Goal: Task Accomplishment & Management: Complete application form

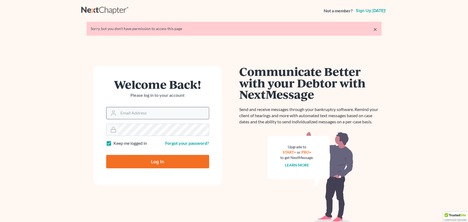
click at [145, 110] on input "Email Address" at bounding box center [164, 113] width 90 height 12
type input "jgbutler7259@verizon.net"
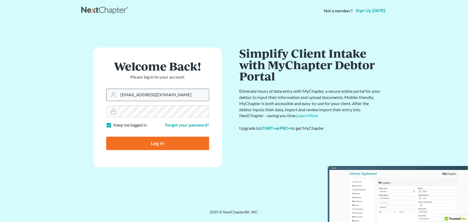
click at [106, 137] on input "Log In" at bounding box center [157, 143] width 103 height 13
type input "Thinking..."
click at [126, 94] on input "Email Address" at bounding box center [164, 95] width 90 height 12
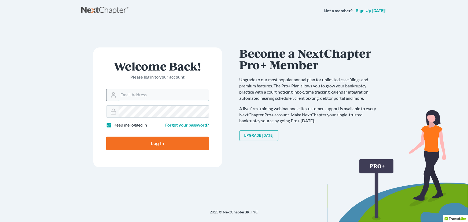
type input "jgb@jgbutlerlaw.com"
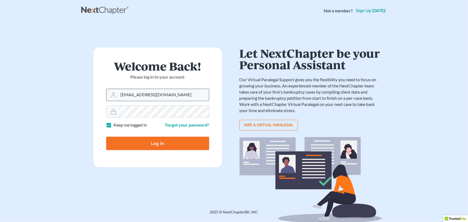
click at [106, 137] on input "Log In" at bounding box center [157, 143] width 103 height 13
type input "Thinking..."
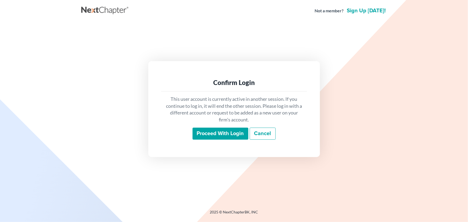
click at [217, 133] on input "Proceed with login" at bounding box center [221, 134] width 56 height 12
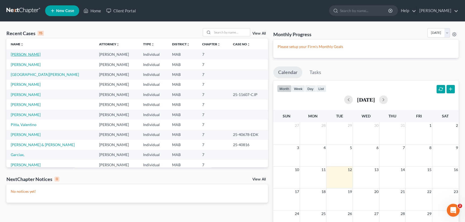
click at [28, 54] on link "Perkins, Christine" at bounding box center [26, 54] width 30 height 5
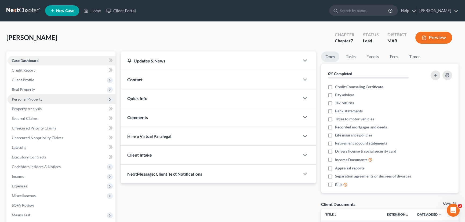
click at [24, 100] on span "Personal Property" at bounding box center [27, 99] width 31 height 5
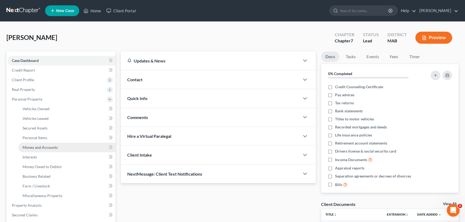
click at [33, 148] on span "Money and Accounts" at bounding box center [40, 147] width 35 height 5
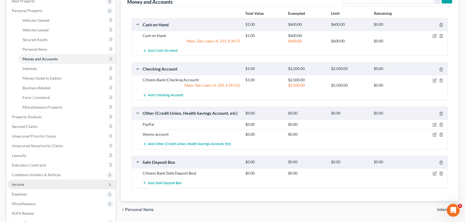
scroll to position [97, 0]
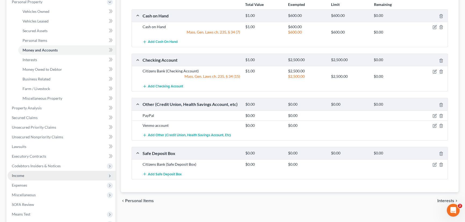
click at [22, 176] on span "Income" at bounding box center [18, 175] width 12 height 5
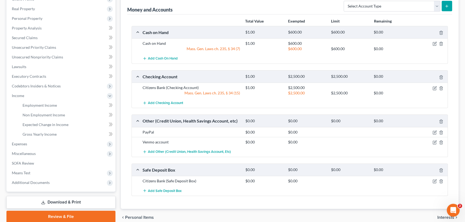
scroll to position [24, 0]
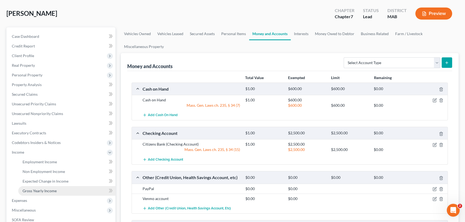
click at [51, 191] on span "Gross Yearly Income" at bounding box center [40, 191] width 34 height 5
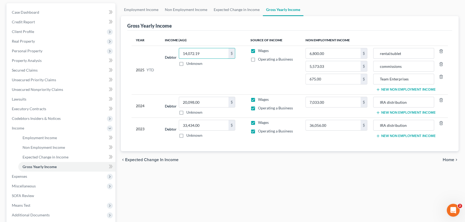
scroll to position [49, 0]
type input "14,072.19"
click at [26, 196] on span "SOFA Review" at bounding box center [23, 195] width 22 height 5
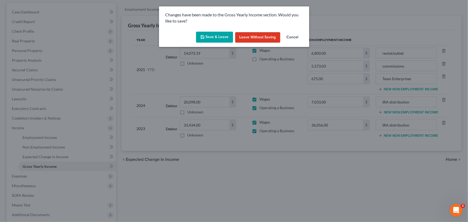
click at [214, 35] on button "Save & Leave" at bounding box center [214, 37] width 37 height 11
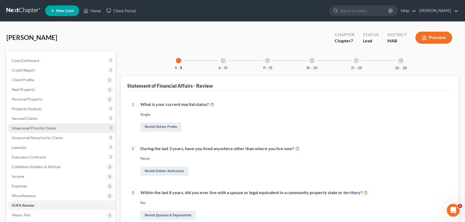
click at [35, 128] on span "Unsecured Priority Claims" at bounding box center [34, 128] width 44 height 5
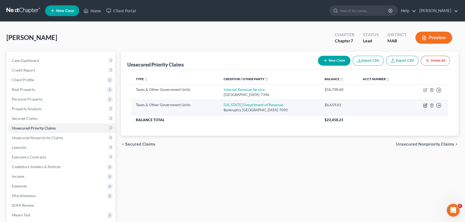
click at [423, 104] on icon "button" at bounding box center [424, 105] width 3 height 3
select select "2"
select select "22"
select select "0"
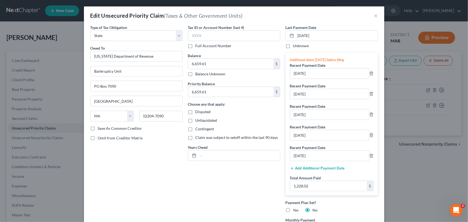
click at [314, 168] on button "Add Additional Payment Date" at bounding box center [317, 168] width 55 height 4
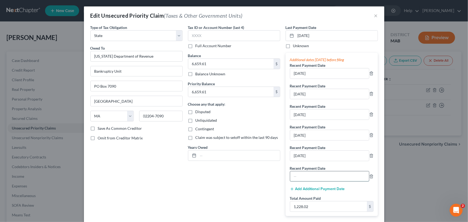
click at [302, 174] on input "text" at bounding box center [329, 176] width 79 height 10
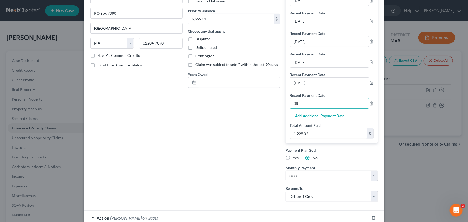
scroll to position [24, 0]
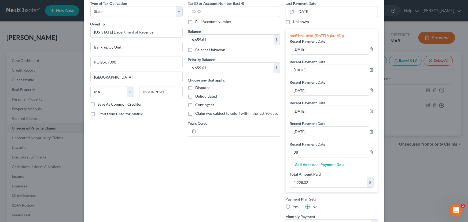
click at [294, 151] on input "08" at bounding box center [329, 152] width 79 height 10
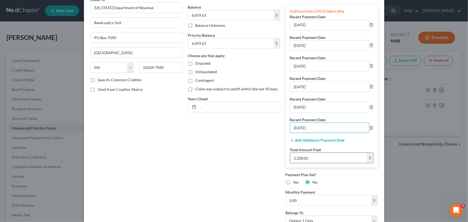
type input "07/25/2025"
click at [308, 158] on input "1,228.02" at bounding box center [328, 158] width 77 height 10
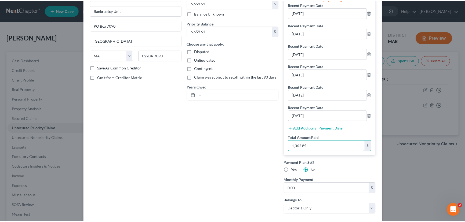
scroll to position [97, 0]
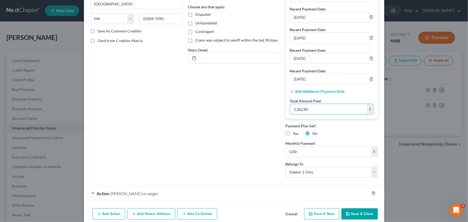
type input "1,362.85"
click at [355, 215] on button "Save & Close" at bounding box center [360, 214] width 36 height 11
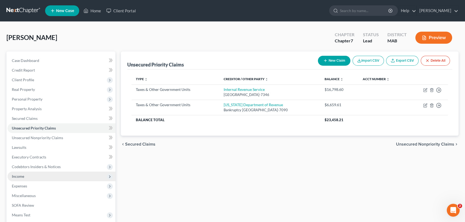
click at [16, 177] on span "Income" at bounding box center [18, 176] width 12 height 5
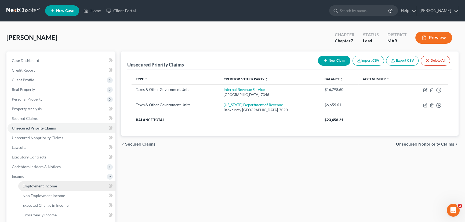
click at [36, 187] on span "Employment Income" at bounding box center [40, 186] width 34 height 5
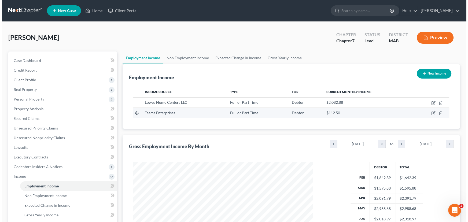
scroll to position [96, 191]
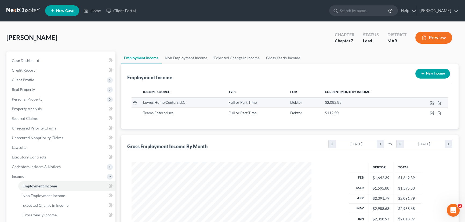
click at [160, 103] on span "Lowes Home Centers LLC" at bounding box center [164, 102] width 42 height 5
click at [430, 102] on icon "button" at bounding box center [432, 103] width 4 height 4
select select "0"
select select "28"
select select "2"
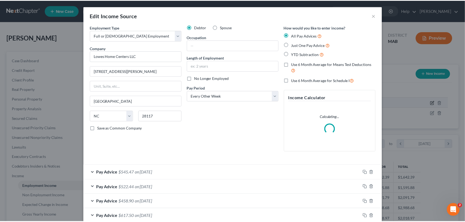
scroll to position [96, 192]
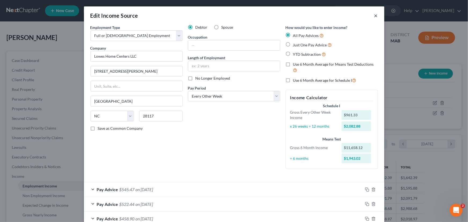
click at [374, 16] on button "×" at bounding box center [376, 15] width 4 height 6
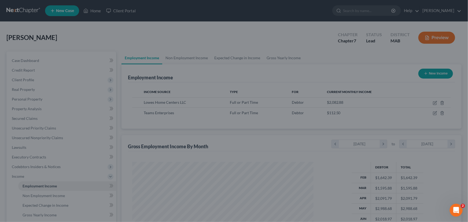
scroll to position [268283, 268189]
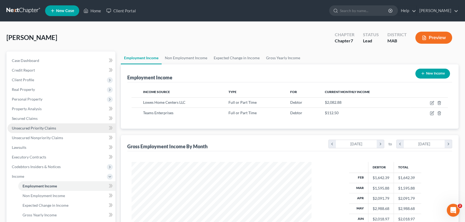
click at [24, 129] on span "Unsecured Priority Claims" at bounding box center [34, 128] width 44 height 5
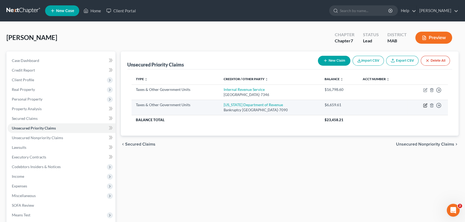
click at [425, 104] on icon "button" at bounding box center [425, 105] width 4 height 4
select select "2"
select select "22"
select select "0"
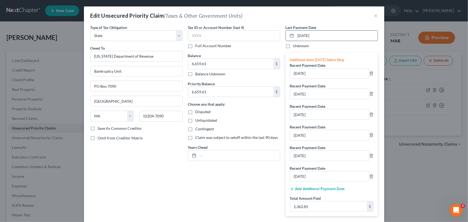
click at [314, 36] on input "07/25/2025" at bounding box center [337, 36] width 82 height 10
drag, startPoint x: 317, startPoint y: 36, endPoint x: 295, endPoint y: 34, distance: 22.4
click at [296, 33] on input "07/25/2025" at bounding box center [337, 36] width 82 height 10
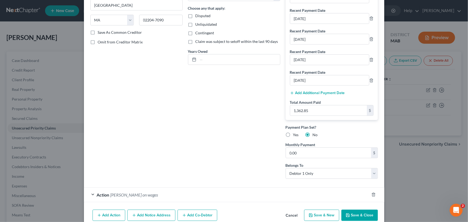
scroll to position [97, 0]
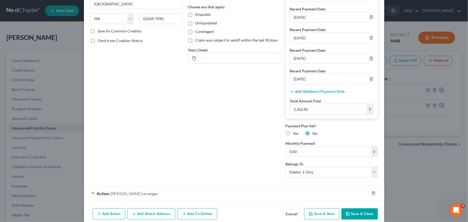
type input "08/08/2025"
click at [356, 216] on button "Save & Close" at bounding box center [360, 214] width 36 height 11
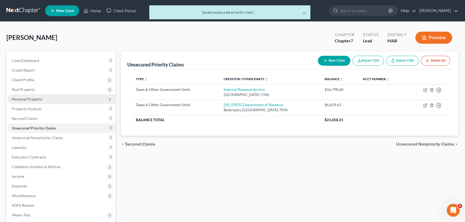
click at [27, 98] on span "Personal Property" at bounding box center [27, 99] width 31 height 5
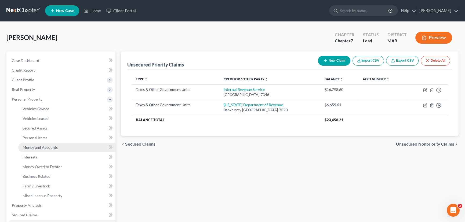
click at [35, 147] on span "Money and Accounts" at bounding box center [40, 147] width 35 height 5
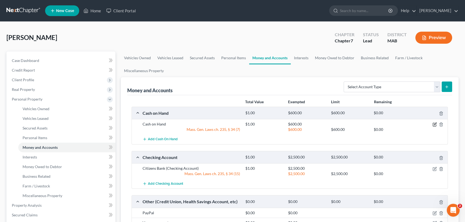
click at [434, 124] on icon "button" at bounding box center [435, 124] width 2 height 2
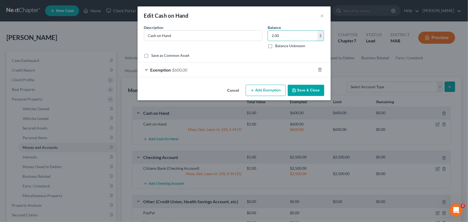
type input "2.00"
click at [146, 69] on div "Exemption $600.00" at bounding box center [227, 70] width 178 height 14
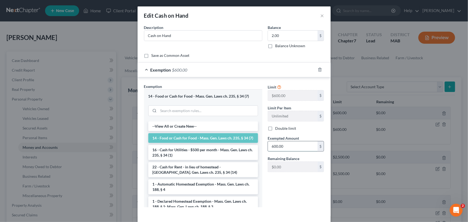
click at [289, 146] on input "600.00" at bounding box center [293, 146] width 50 height 10
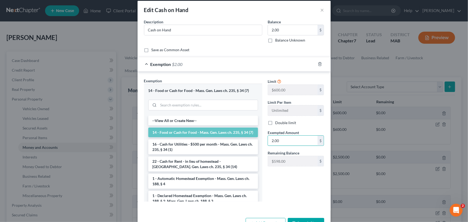
scroll to position [23, 0]
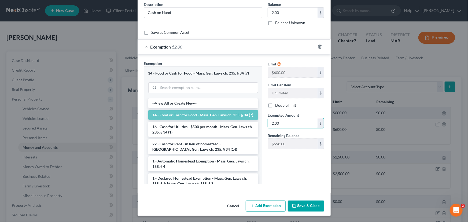
type input "2.00"
click at [309, 203] on button "Save & Close" at bounding box center [306, 206] width 36 height 11
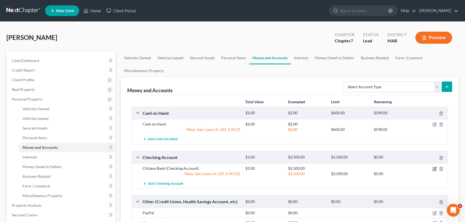
click at [433, 167] on icon "button" at bounding box center [434, 169] width 4 height 4
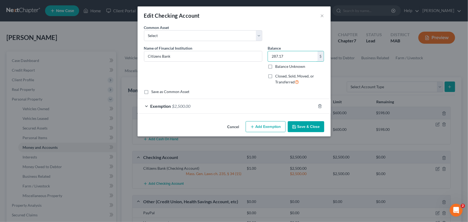
type input "287.17"
click at [146, 106] on div "Exemption $2,500.00" at bounding box center [227, 106] width 178 height 14
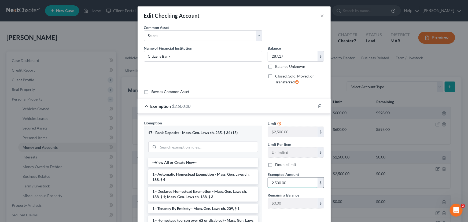
click at [286, 182] on input "2,500.00" at bounding box center [293, 183] width 50 height 10
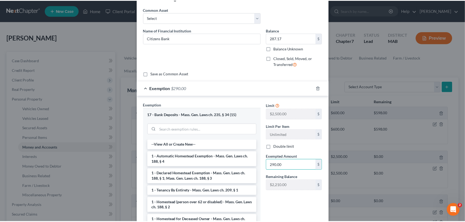
scroll to position [59, 0]
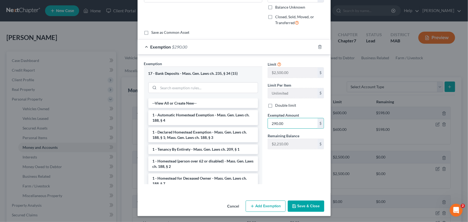
type input "290.00"
click at [303, 203] on button "Save & Close" at bounding box center [306, 206] width 36 height 11
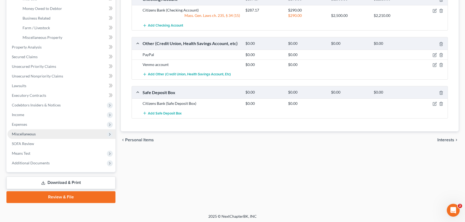
scroll to position [159, 0]
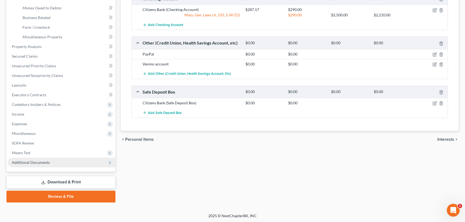
click at [27, 162] on span "Additional Documents" at bounding box center [31, 162] width 38 height 5
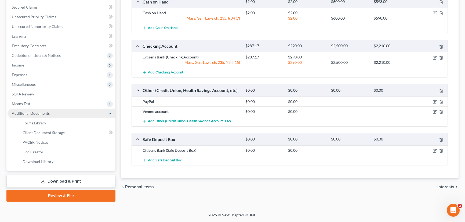
scroll to position [110, 0]
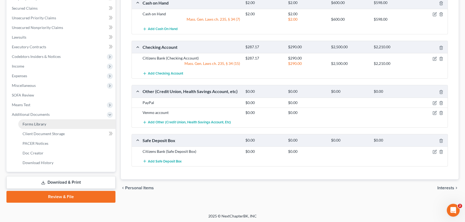
click at [36, 125] on span "Forms Library" at bounding box center [35, 124] width 24 height 5
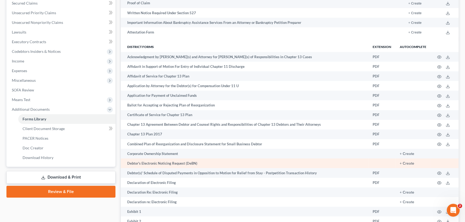
scroll to position [122, 0]
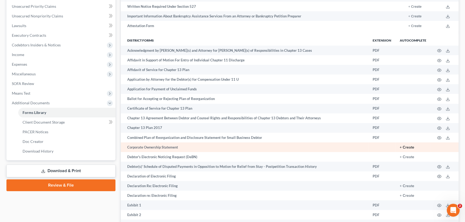
click at [409, 146] on button "+ Create" at bounding box center [407, 148] width 14 height 4
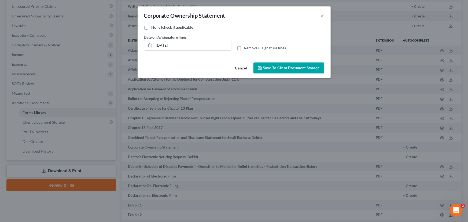
click at [241, 68] on button "Cancel" at bounding box center [241, 68] width 20 height 11
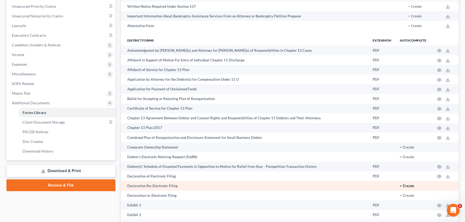
click at [410, 185] on button "+ Create" at bounding box center [407, 186] width 14 height 4
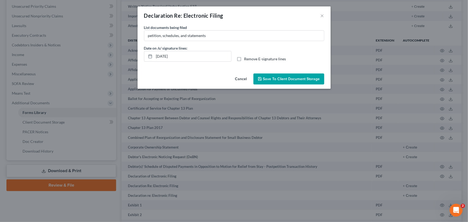
click at [244, 59] on label "Remove E-signature lines" at bounding box center [265, 58] width 42 height 5
click at [247, 59] on input "Remove E-signature lines" at bounding box center [248, 57] width 3 height 3
checkbox input "true"
click at [283, 77] on span "Save to Client Document Storage" at bounding box center [291, 79] width 57 height 5
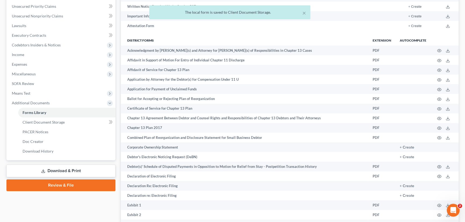
click at [43, 170] on line at bounding box center [43, 171] width 0 height 2
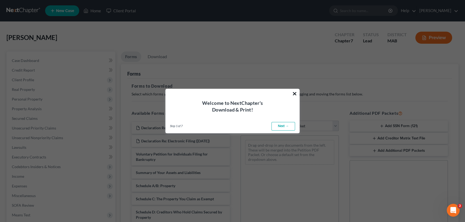
click at [296, 94] on button "×" at bounding box center [294, 93] width 5 height 9
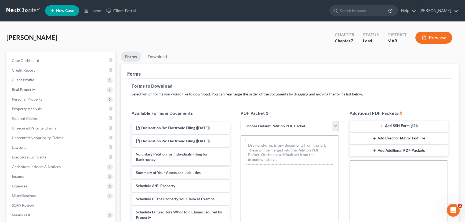
click at [337, 125] on select "Choose Default Petition PDF Packet Complete Bankruptcy Petition (all forms and …" at bounding box center [289, 126] width 98 height 11
select select "0"
click at [240, 121] on select "Choose Default Petition PDF Packet Complete Bankruptcy Petition (all forms and …" at bounding box center [289, 126] width 98 height 11
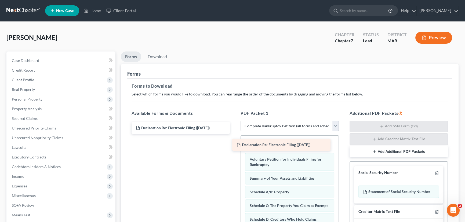
drag, startPoint x: 180, startPoint y: 130, endPoint x: 280, endPoint y: 148, distance: 101.6
click at [234, 134] on div "Declaration Re: Electronic Filing (08/12/2025) Declaration Re: Electronic Filin…" at bounding box center [180, 128] width 107 height 12
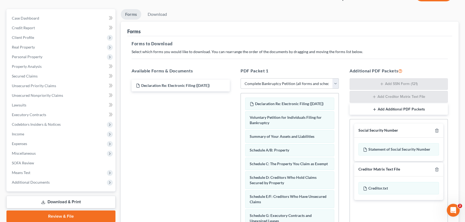
scroll to position [97, 0]
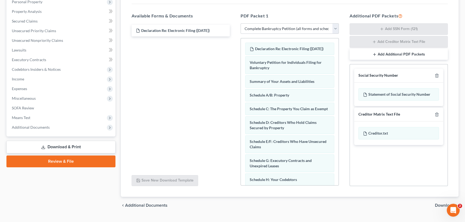
click at [442, 205] on span "Download" at bounding box center [444, 205] width 19 height 4
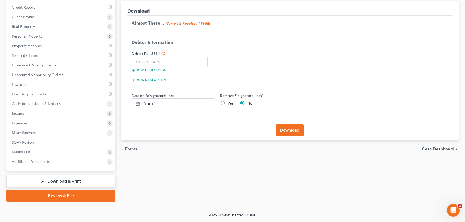
scroll to position [62, 0]
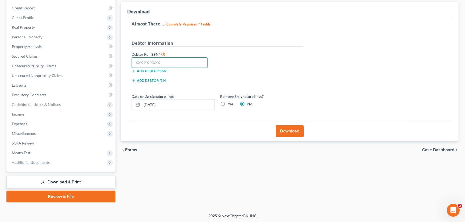
click at [136, 61] on input "text" at bounding box center [170, 62] width 76 height 11
type input "022-54-3328"
click at [228, 105] on label "Yes" at bounding box center [231, 103] width 6 height 5
click at [230, 105] on input "Yes" at bounding box center [231, 102] width 3 height 3
radio input "true"
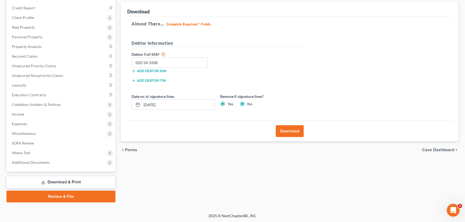
radio input "false"
click at [287, 132] on button "Download" at bounding box center [290, 131] width 28 height 12
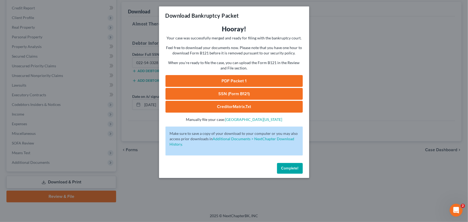
click at [211, 82] on link "PDF Packet 1" at bounding box center [234, 81] width 137 height 12
click at [229, 93] on link "SSN (Form B121)" at bounding box center [234, 94] width 137 height 12
click at [287, 165] on button "Complete!" at bounding box center [290, 168] width 26 height 11
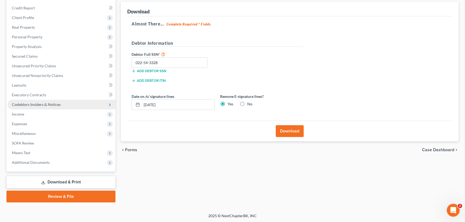
click at [32, 104] on span "Codebtors Insiders & Notices" at bounding box center [36, 104] width 49 height 5
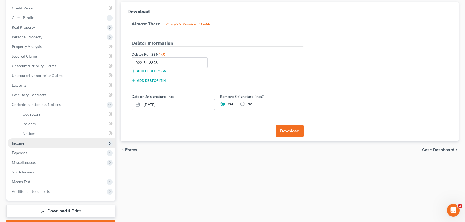
click at [17, 143] on span "Income" at bounding box center [18, 143] width 12 height 5
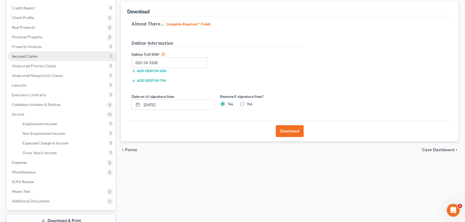
click at [21, 54] on span "Secured Claims" at bounding box center [25, 56] width 26 height 5
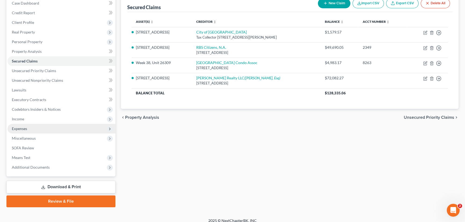
scroll to position [62, 0]
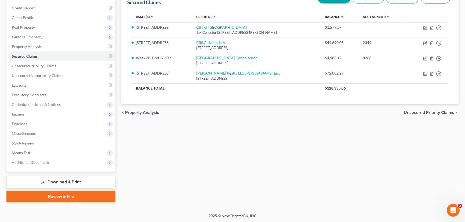
click at [53, 180] on link "Download & Print" at bounding box center [60, 182] width 109 height 13
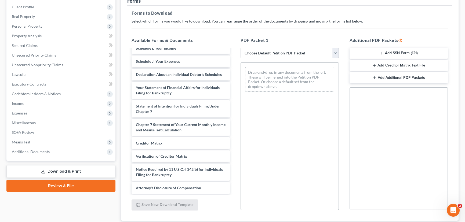
scroll to position [152, 0]
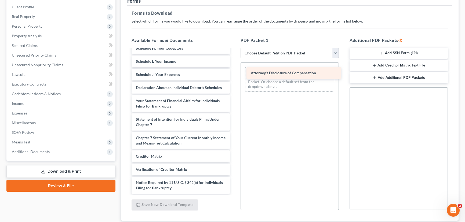
drag, startPoint x: 174, startPoint y: 188, endPoint x: 289, endPoint y: 74, distance: 162.1
click at [234, 74] on div "Attorney's Disclosure of Compensation Declaration Re: Electronic Filing (08/12/…" at bounding box center [180, 51] width 107 height 286
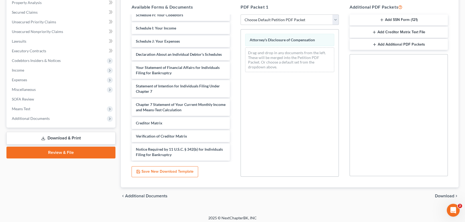
scroll to position [109, 0]
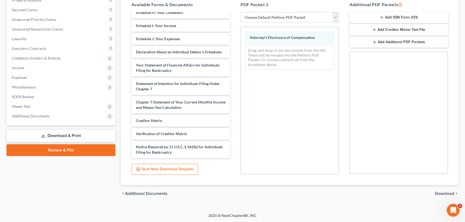
click at [439, 193] on span "Download" at bounding box center [444, 194] width 19 height 4
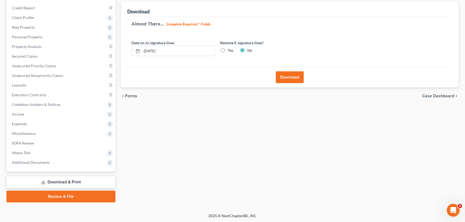
click at [283, 75] on button "Download" at bounding box center [290, 77] width 28 height 12
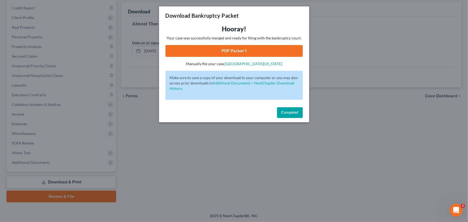
click at [231, 49] on link "PDF Packet 1" at bounding box center [234, 51] width 137 height 12
